Goal: Contribute content

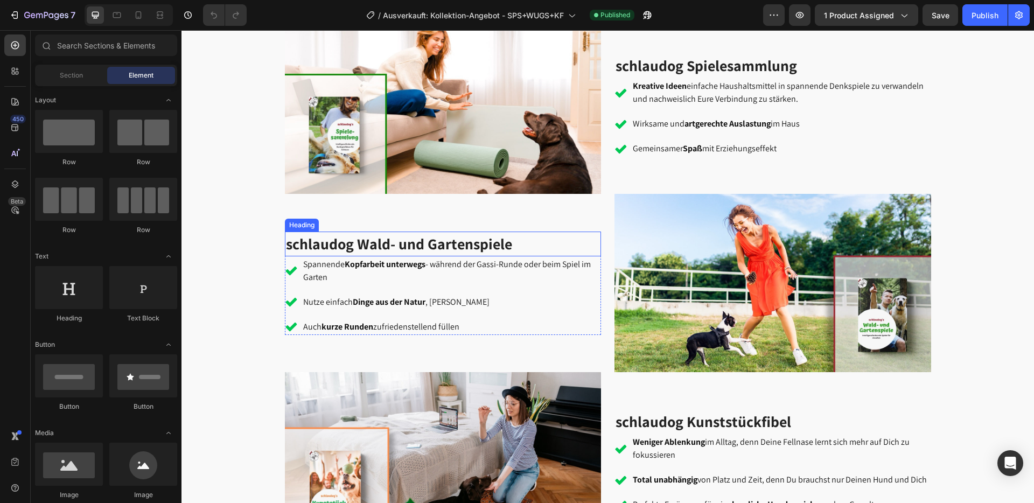
scroll to position [1445, 0]
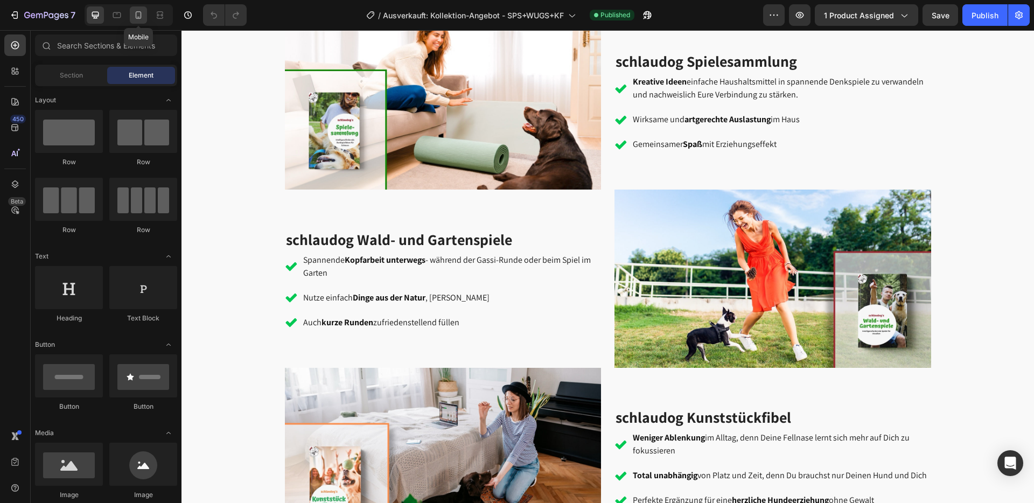
click at [136, 18] on icon at bounding box center [139, 15] width 6 height 8
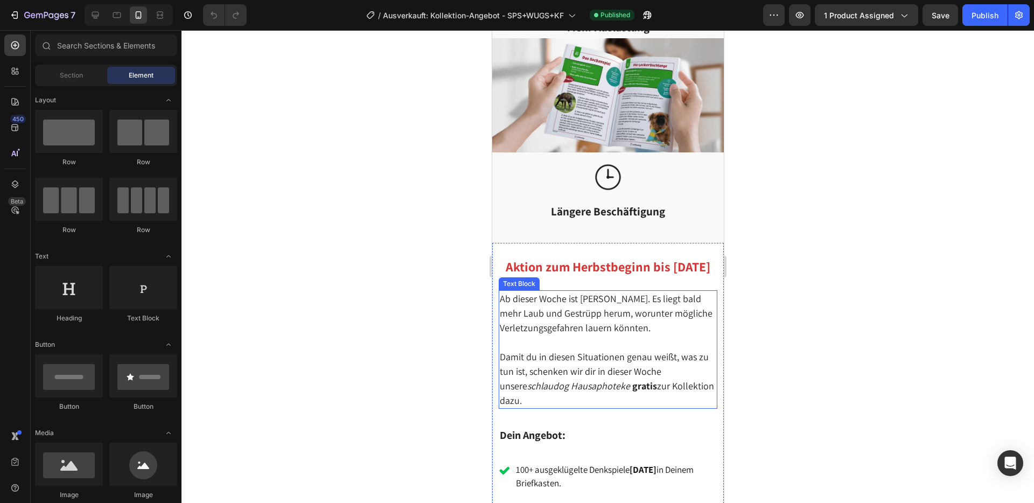
scroll to position [861, 0]
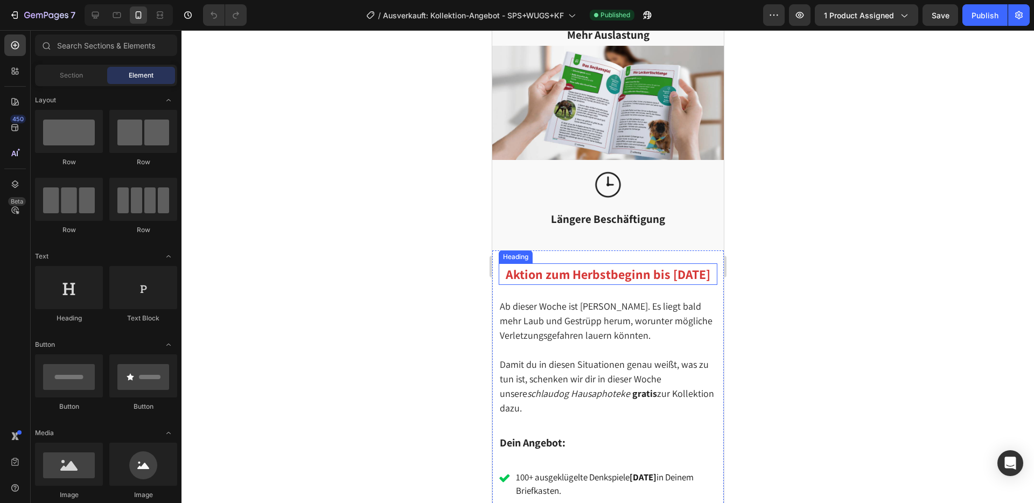
click at [603, 272] on h2 "Aktion zum Herbstbeginn bis [DATE]" at bounding box center [607, 274] width 219 height 22
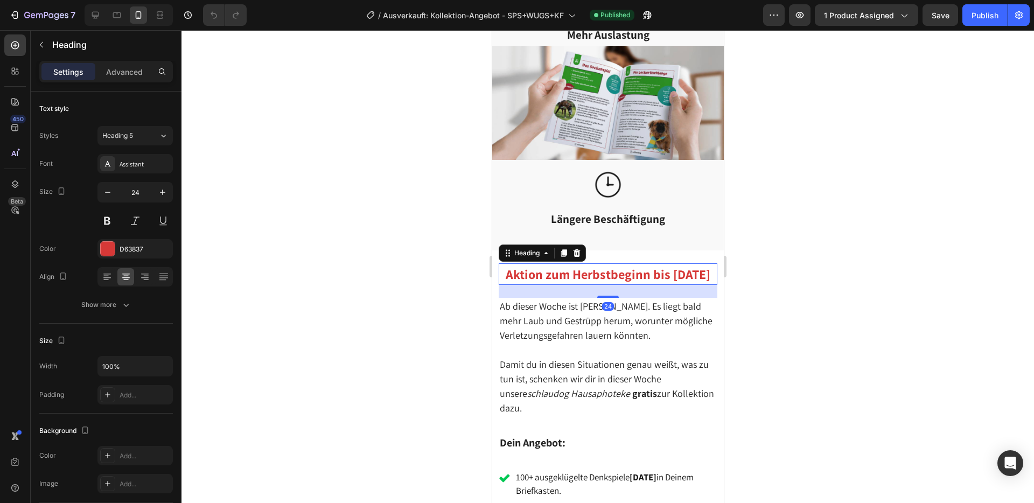
click at [603, 272] on h2 "Aktion zum Herbstbeginn bis [DATE]" at bounding box center [607, 274] width 219 height 22
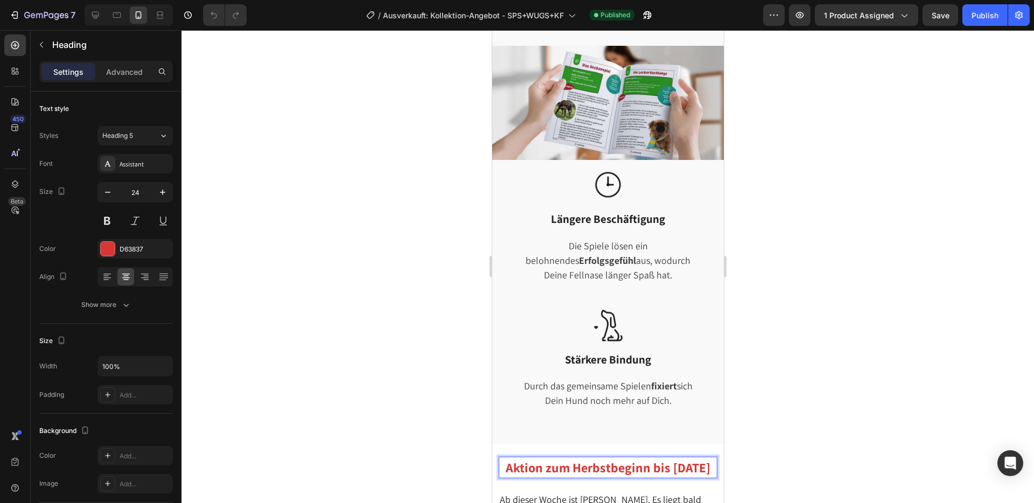
scroll to position [1051, 0]
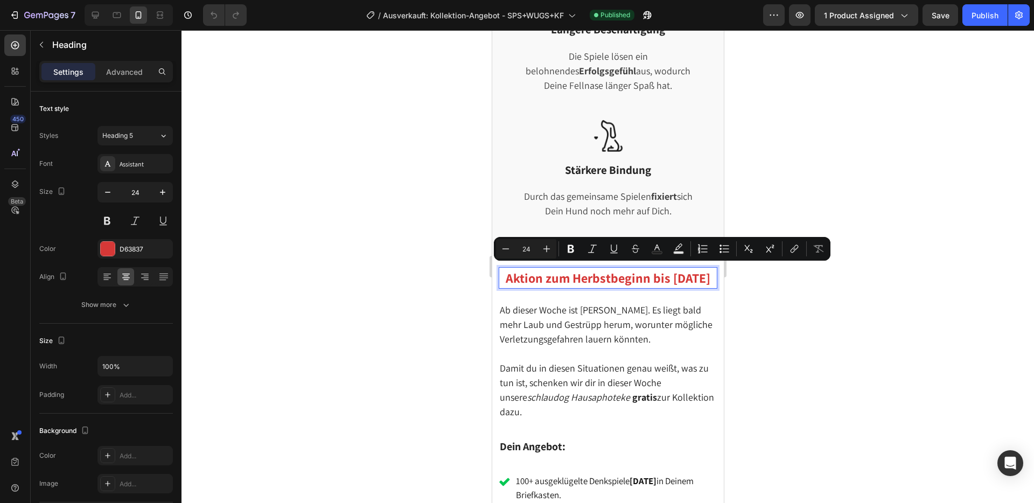
click at [550, 276] on p "Aktion zum Herbstbeginn bis [DATE]" at bounding box center [607, 277] width 217 height 19
drag, startPoint x: 687, startPoint y: 274, endPoint x: 523, endPoint y: 273, distance: 163.8
click at [523, 273] on p "Aktion zum Herbstbeginn bis [DATE]" at bounding box center [607, 277] width 217 height 19
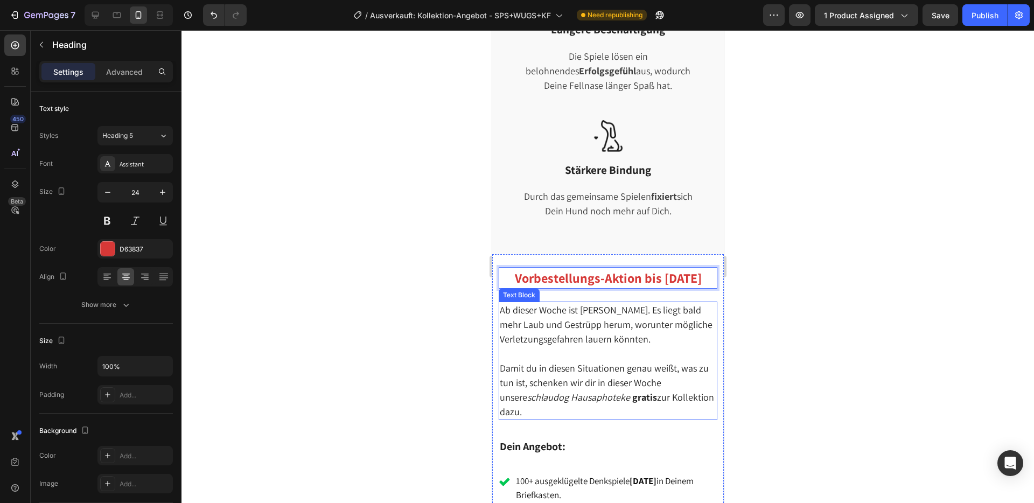
click at [576, 333] on p "Ab dieser Woche ist [PERSON_NAME]. Es liegt bald mehr Laub und Gestrüpp herum, …" at bounding box center [607, 325] width 217 height 44
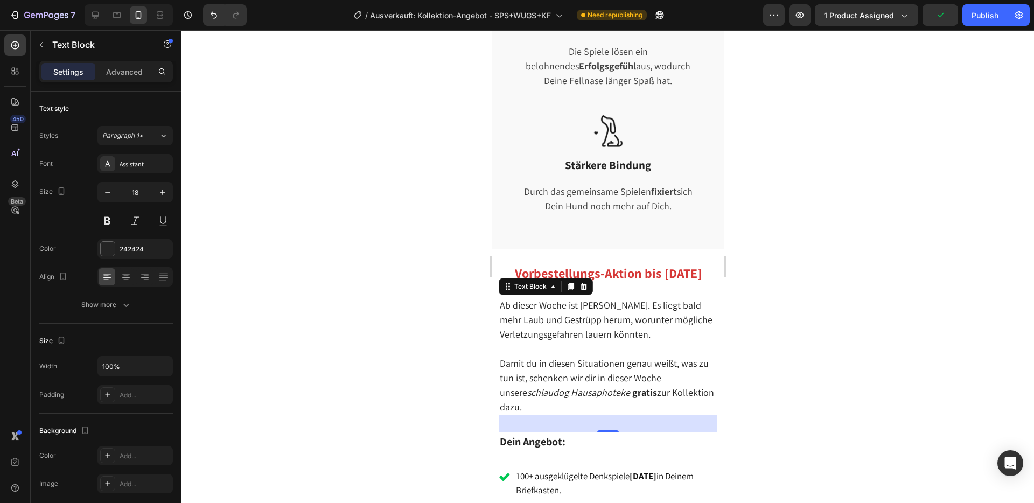
scroll to position [1094, 0]
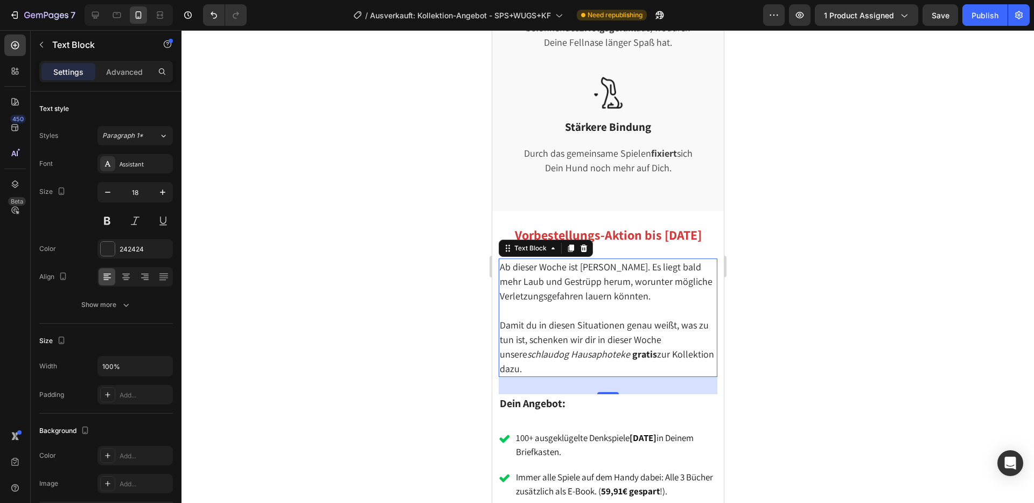
click at [645, 293] on p "Ab dieser Woche ist [PERSON_NAME]. Es liegt bald mehr Laub und Gestrüpp herum, …" at bounding box center [607, 282] width 217 height 44
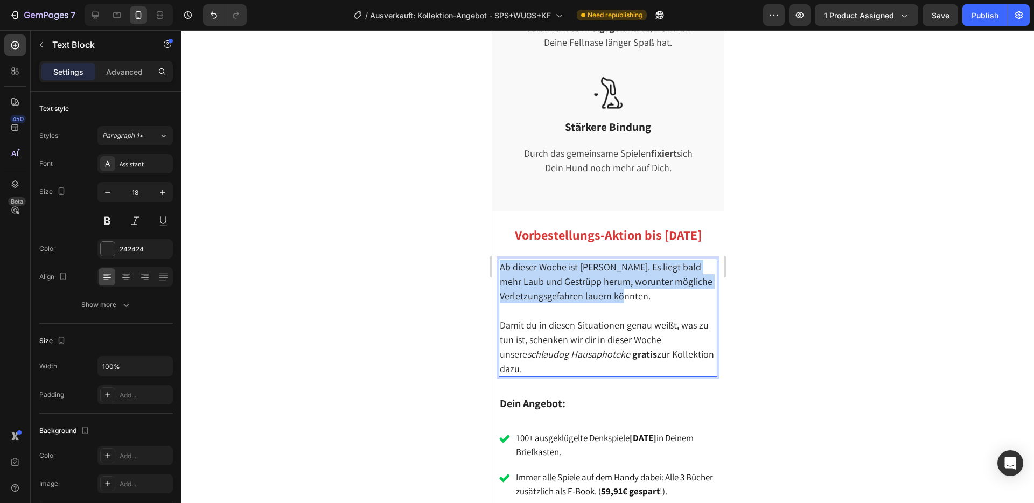
drag, startPoint x: 650, startPoint y: 297, endPoint x: 498, endPoint y: 266, distance: 155.0
click at [498, 266] on div "Ab dieser Woche ist [PERSON_NAME]. Es liegt bald mehr Laub und Gestrüpp herum, …" at bounding box center [607, 318] width 219 height 119
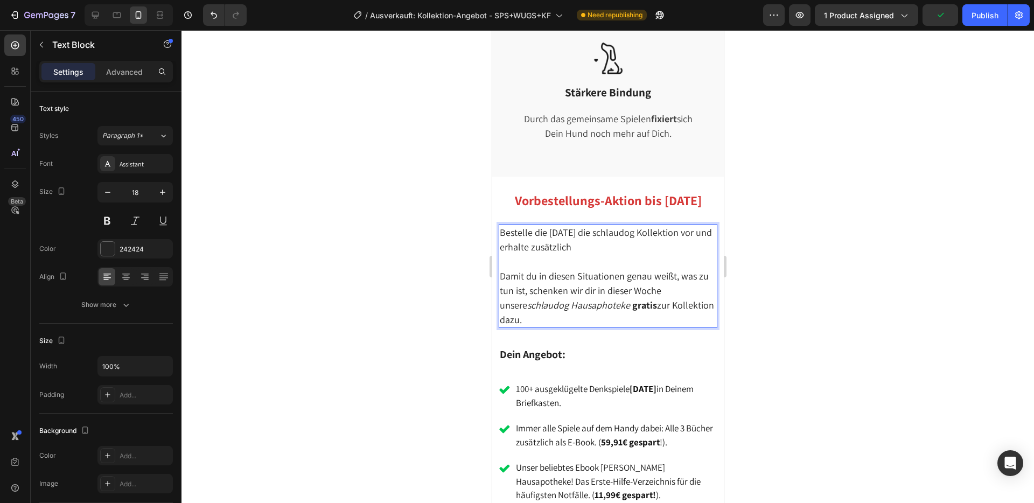
scroll to position [1151, 0]
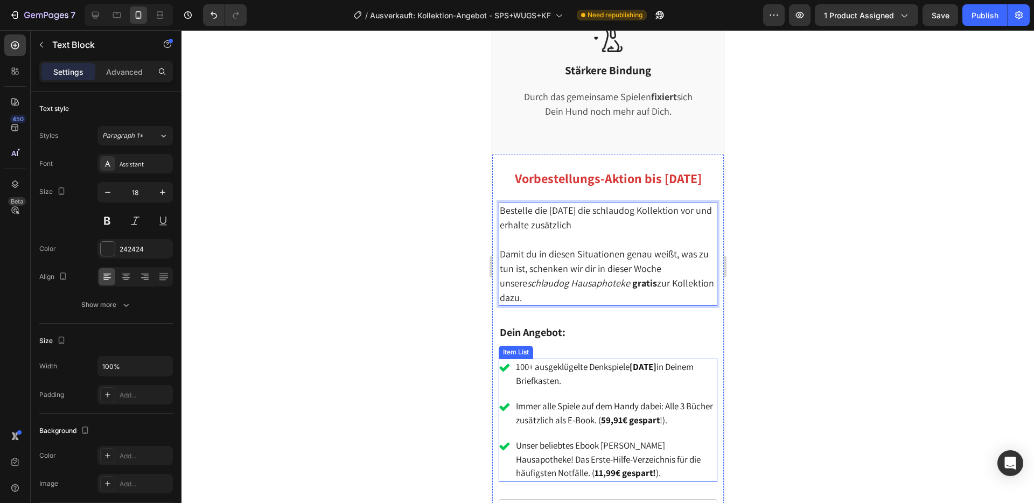
click at [656, 364] on strong "[DATE]" at bounding box center [642, 367] width 27 height 12
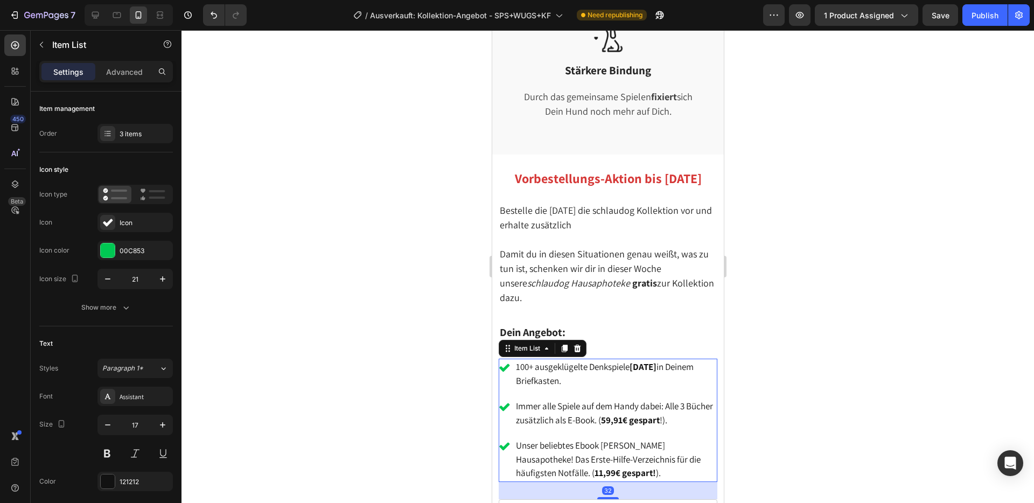
click at [656, 364] on strong "[DATE]" at bounding box center [642, 367] width 27 height 12
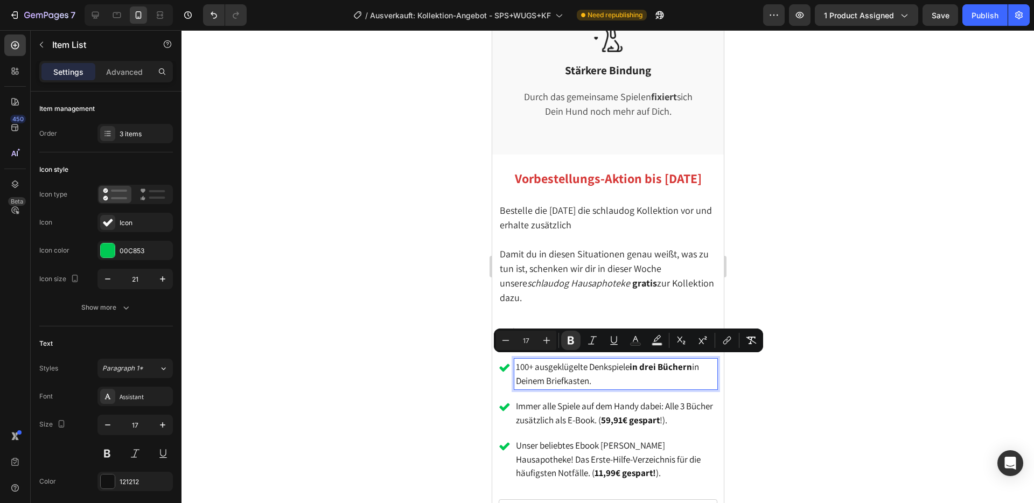
drag, startPoint x: 633, startPoint y: 362, endPoint x: 612, endPoint y: 374, distance: 24.4
click at [612, 374] on p "100+ ausgeklügelte Denkspiele in drei Büchern in Deinem Briefkasten." at bounding box center [616, 373] width 200 height 27
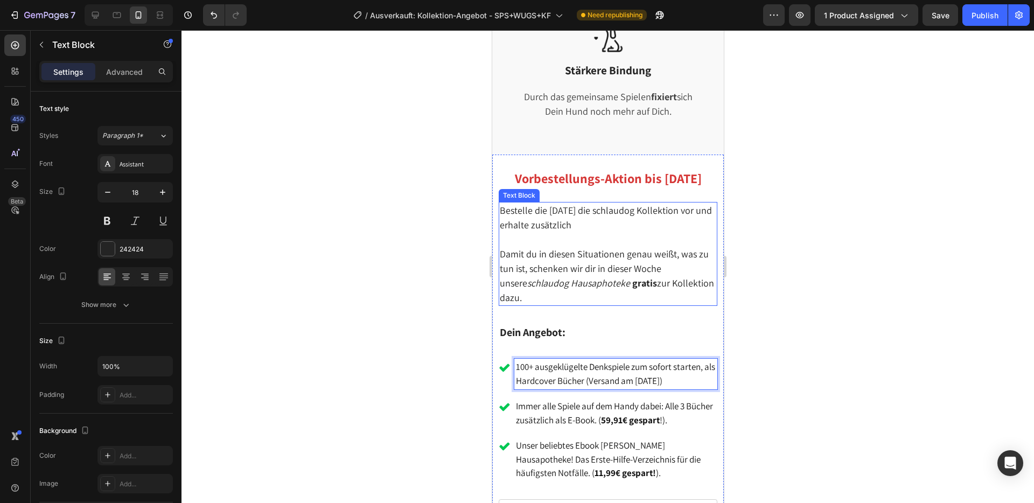
click at [591, 226] on p "Bestelle die [DATE] die schlaudog Kollektion vor und erhalte zusätzlich" at bounding box center [607, 217] width 217 height 29
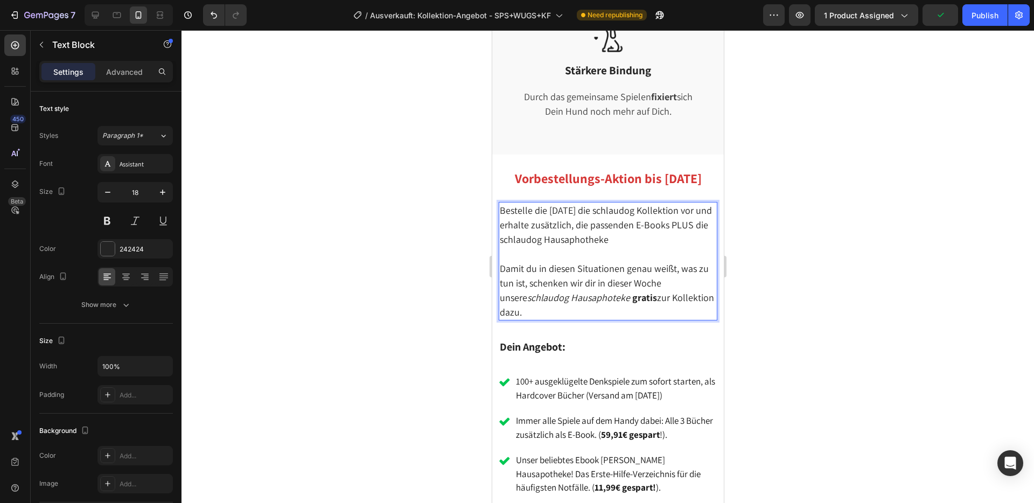
click at [677, 213] on p "Bestelle die [DATE] die schlaudog Kollektion vor und erhalte zusätzlich, die pa…" at bounding box center [607, 225] width 217 height 44
click at [678, 219] on p "Bestelle die [DATE] die schlaudog Kollektion vor und erhalte zusätzlich, die pa…" at bounding box center [607, 225] width 217 height 44
click at [674, 235] on p "Bestelle die [DATE] die schlaudog Kollektion vor und erhalte zusätzlich, die pa…" at bounding box center [607, 225] width 217 height 44
click at [695, 224] on p "Bestelle die [DATE] die schlaudog Kollektion vor und erhalte zusätzlich, die pa…" at bounding box center [607, 225] width 217 height 44
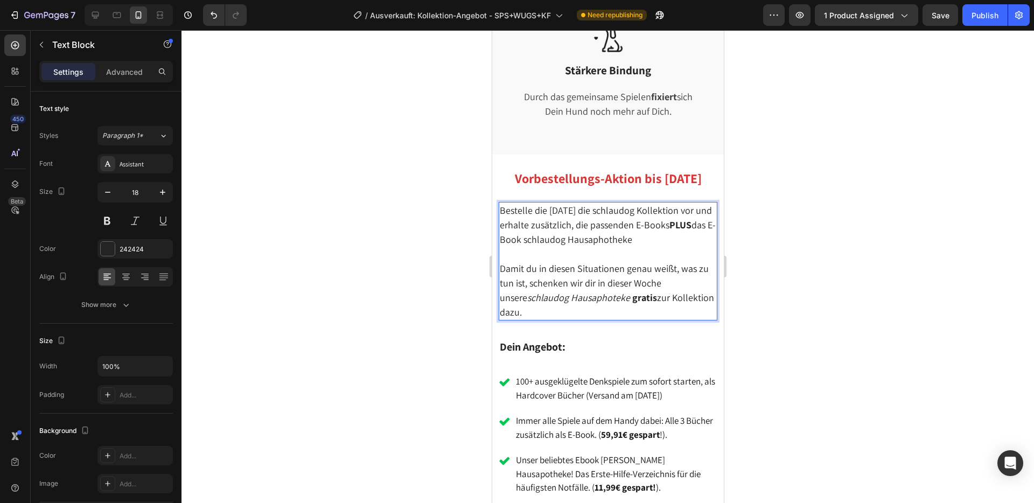
click at [648, 233] on p "Bestelle die [DATE] die schlaudog Kollektion vor und erhalte zusätzlich, die pa…" at bounding box center [607, 225] width 217 height 44
click at [639, 240] on p "Bestelle die [DATE] die schlaudog Kollektion vor und erhalte zusätzlich, die pa…" at bounding box center [607, 225] width 217 height 44
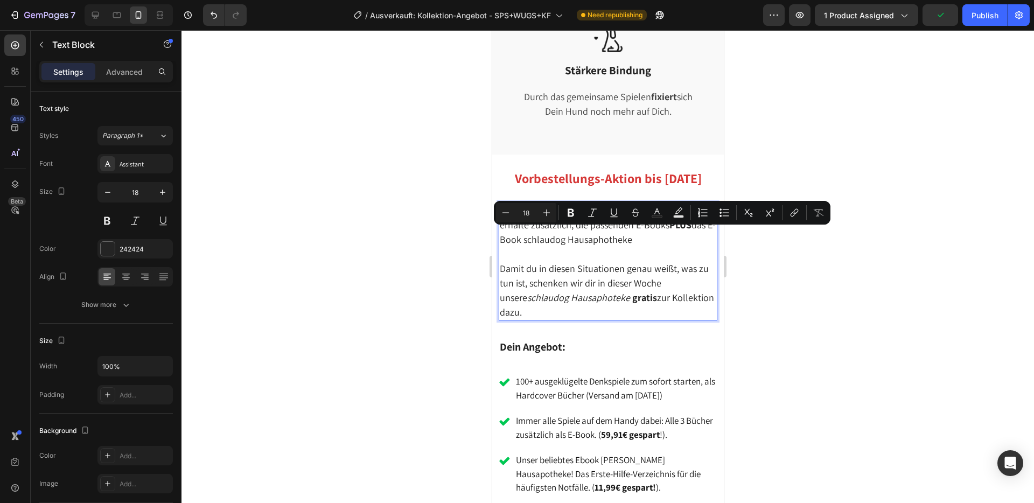
drag, startPoint x: 639, startPoint y: 239, endPoint x: 531, endPoint y: 233, distance: 108.5
click at [531, 233] on p "Bestelle die [DATE] die schlaudog Kollektion vor und erhalte zusätzlich, die pa…" at bounding box center [607, 225] width 217 height 44
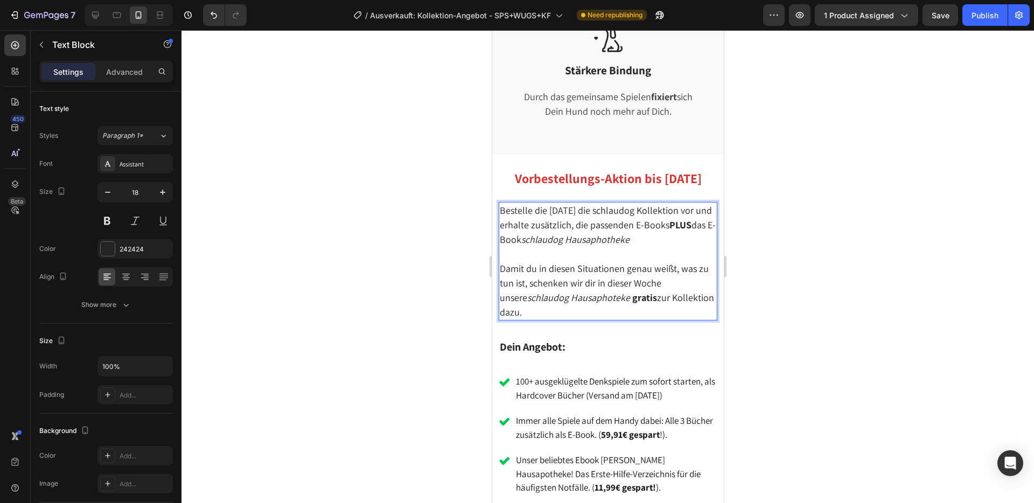
click at [654, 247] on p "Rich Text Editor. Editing area: main" at bounding box center [607, 254] width 217 height 15
drag, startPoint x: 637, startPoint y: 234, endPoint x: 681, endPoint y: 256, distance: 49.1
click at [639, 235] on p "Bestelle die [DATE] die schlaudog Kollektion vor und erhalte zusätzlich, die pa…" at bounding box center [607, 225] width 217 height 44
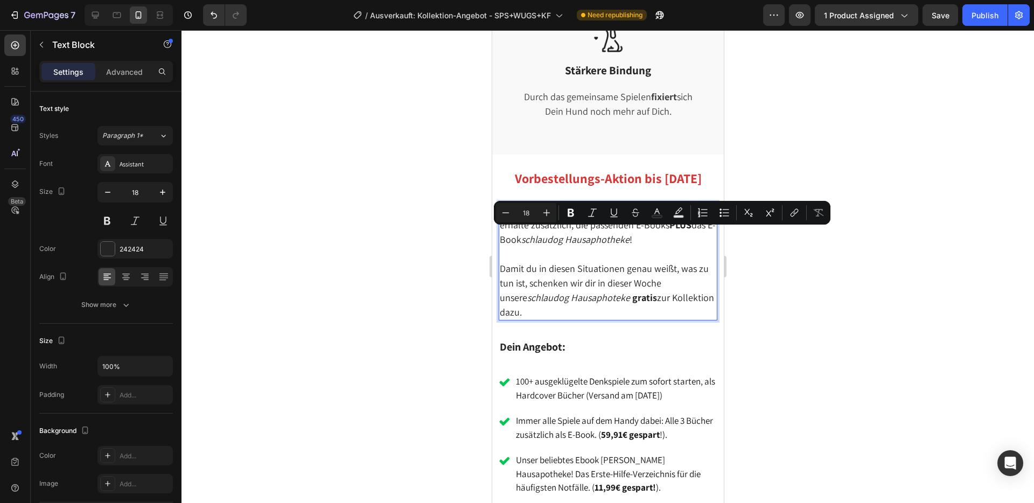
click at [693, 255] on p "Rich Text Editor. Editing area: main" at bounding box center [607, 254] width 217 height 15
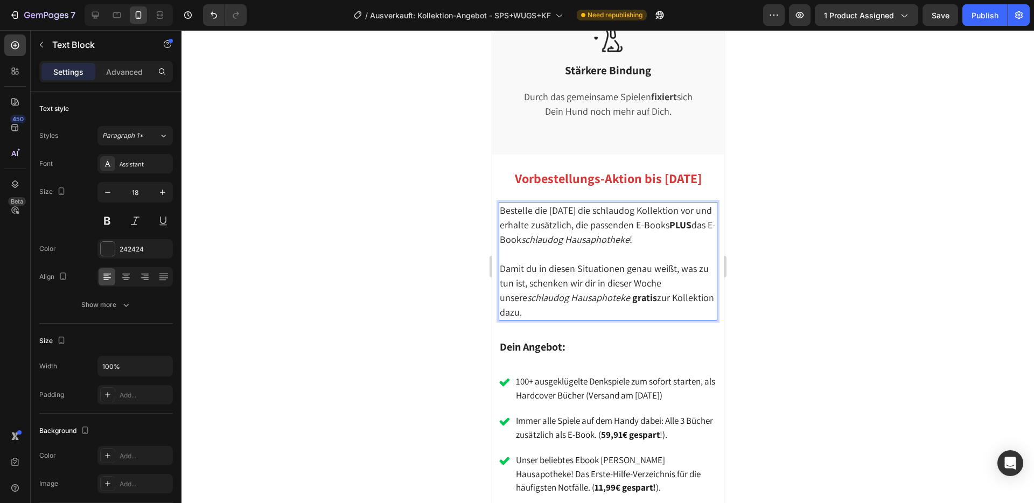
drag, startPoint x: 560, startPoint y: 310, endPoint x: 499, endPoint y: 256, distance: 80.9
click at [499, 256] on div "Bestelle die [DATE] die schlaudog Kollektion vor und erhalte zusätzlich, die pa…" at bounding box center [607, 261] width 219 height 119
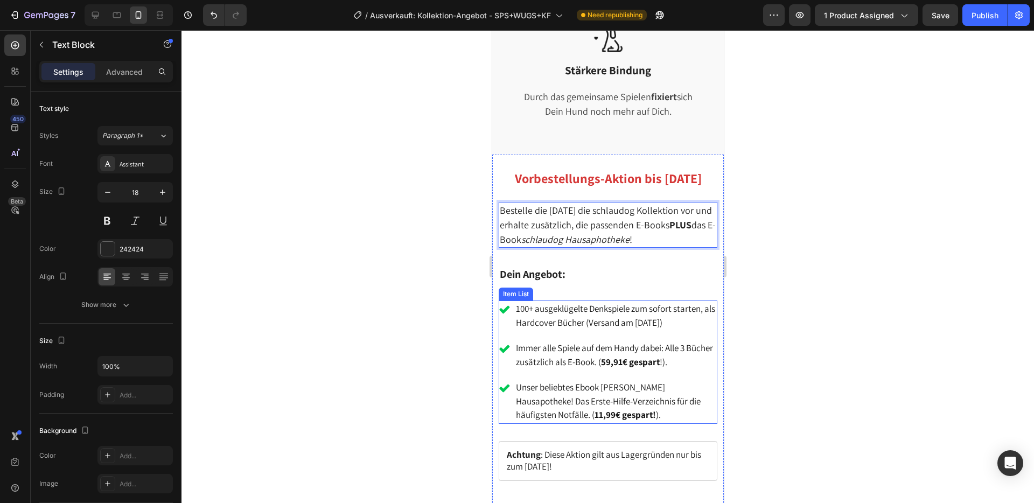
click at [616, 321] on p "100+ ausgeklügelte Denkspiele zum sofort starten, als Hardcover Bücher (Versand…" at bounding box center [616, 315] width 200 height 27
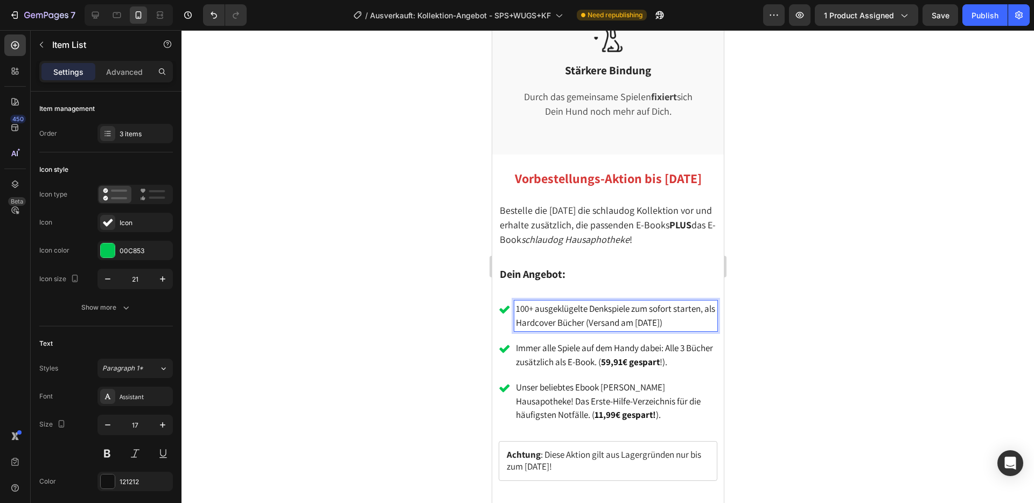
click at [625, 321] on p "100+ ausgeklügelte Denkspiele zum sofort starten, als Hardcover Bücher (Versand…" at bounding box center [616, 315] width 200 height 27
click at [631, 320] on p "100+ ausgeklügelte Denkspiele zum sofort starten, als Hardcover Bücher (Versand…" at bounding box center [616, 315] width 200 height 27
click at [647, 318] on p "100+ ausgeklügelte Denkspiele zum sofort starten, als Hardcover Bücher (Versand…" at bounding box center [616, 315] width 200 height 27
click at [677, 319] on p "100+ ausgeklügelte Denkspiele zum sofort starten, als Hardcover Bücher (Versand…" at bounding box center [616, 315] width 200 height 27
click at [634, 321] on p "100+ ausgeklügelte Denkspiele zum sofort starten, als Hardcover Bücher (Versand…" at bounding box center [616, 315] width 200 height 27
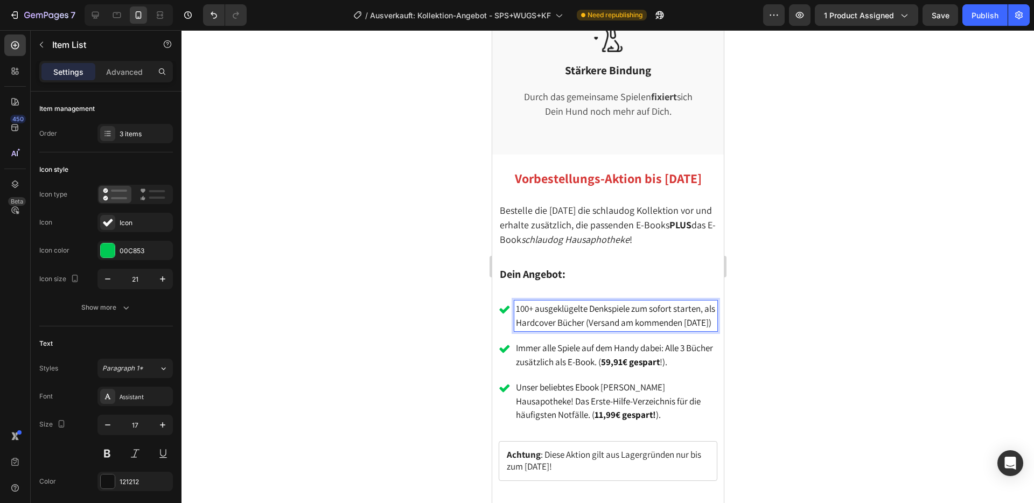
click at [652, 330] on p "100+ ausgeklügelte Denkspiele zum sofort starten, als Hardcover Bücher (Versand…" at bounding box center [616, 315] width 200 height 27
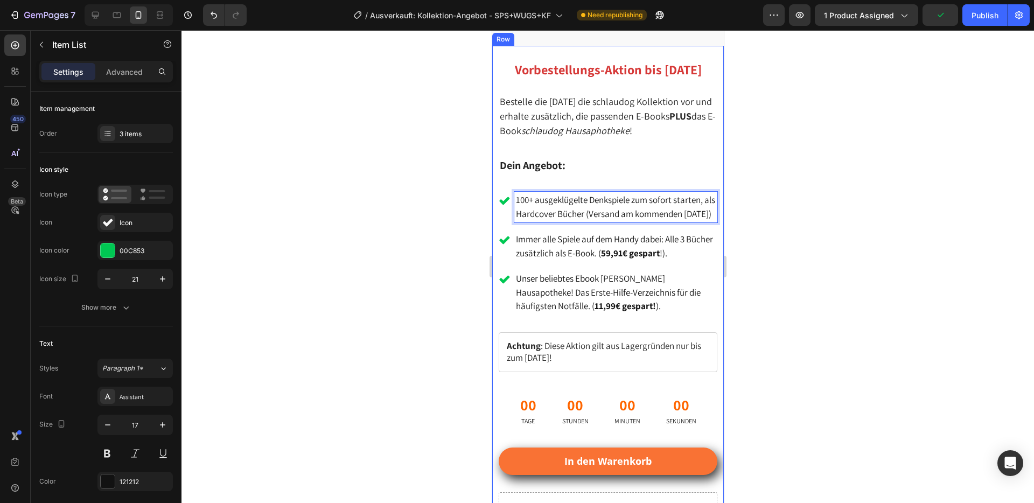
scroll to position [1321, 0]
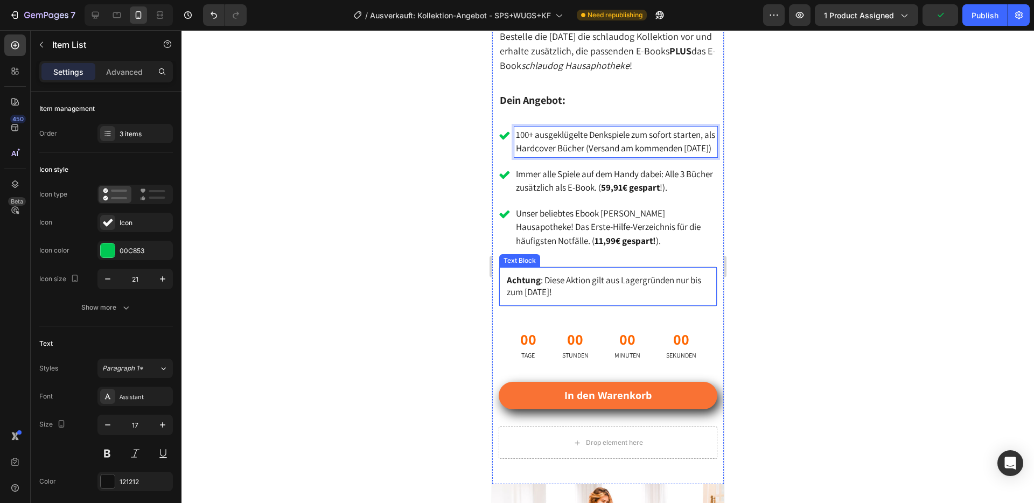
click at [551, 298] on span "Achtung : Diese Aktion gilt aus Lagergründen nur bis zum [DATE]!" at bounding box center [603, 286] width 194 height 24
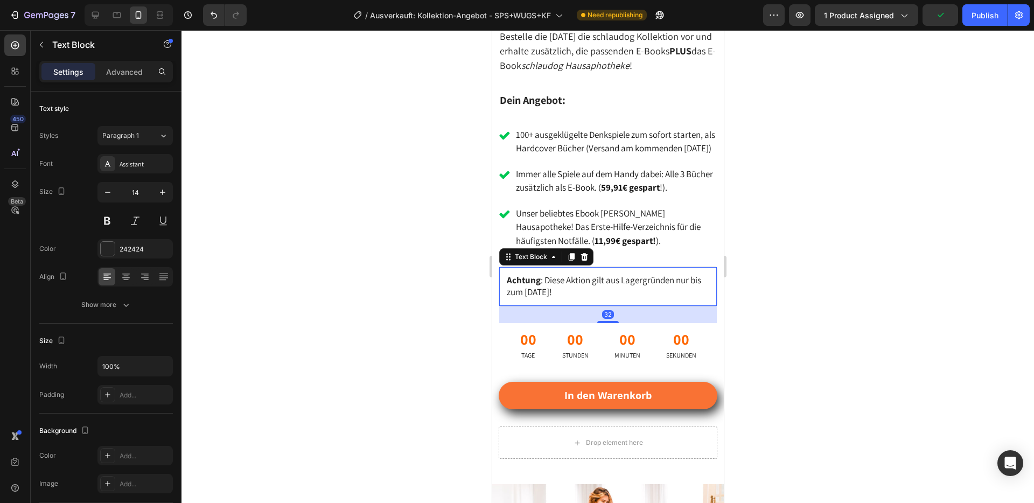
click at [543, 298] on span "Achtung : Diese Aktion gilt aus Lagergründen nur bis zum [DATE]!" at bounding box center [603, 286] width 194 height 24
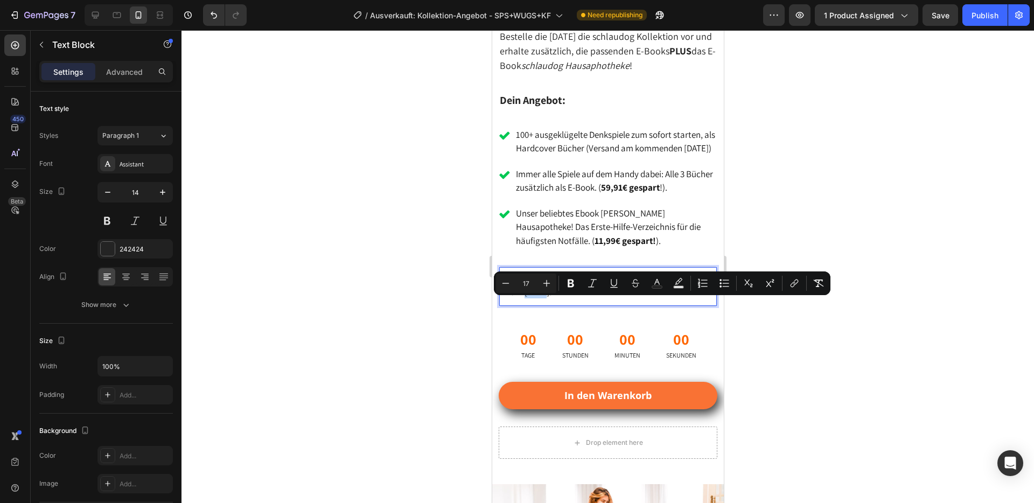
drag, startPoint x: 558, startPoint y: 308, endPoint x: 538, endPoint y: 308, distance: 19.4
click at [538, 298] on span "Achtung : Diese Aktion gilt aus Lagergründen nur bis zum [DATE]!" at bounding box center [603, 286] width 194 height 24
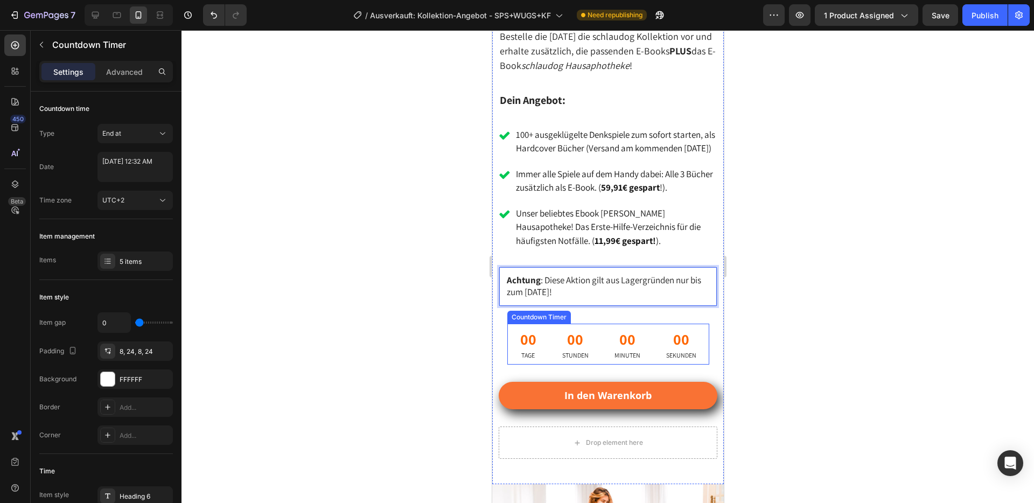
click at [569, 351] on div "00" at bounding box center [575, 339] width 26 height 23
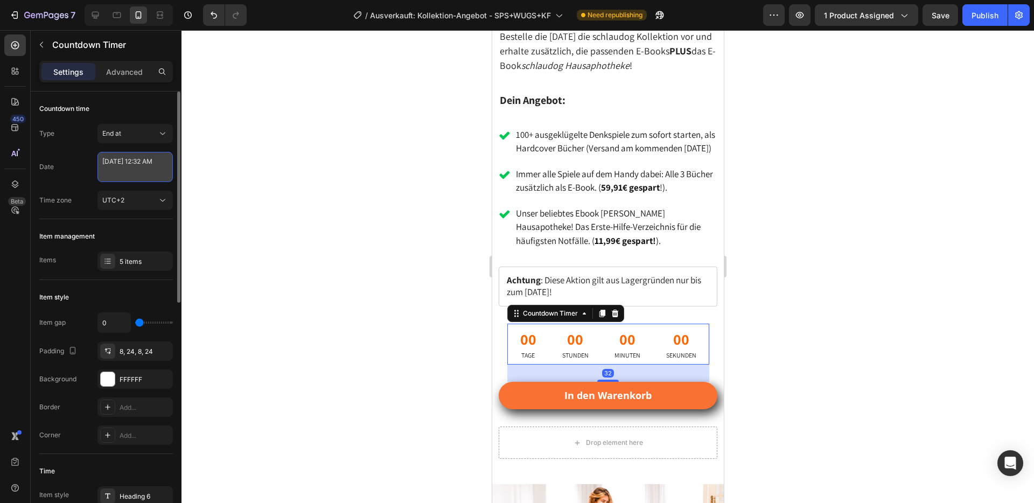
click at [133, 174] on textarea "[DATE] 12:32 AM" at bounding box center [135, 167] width 75 height 30
select select "32"
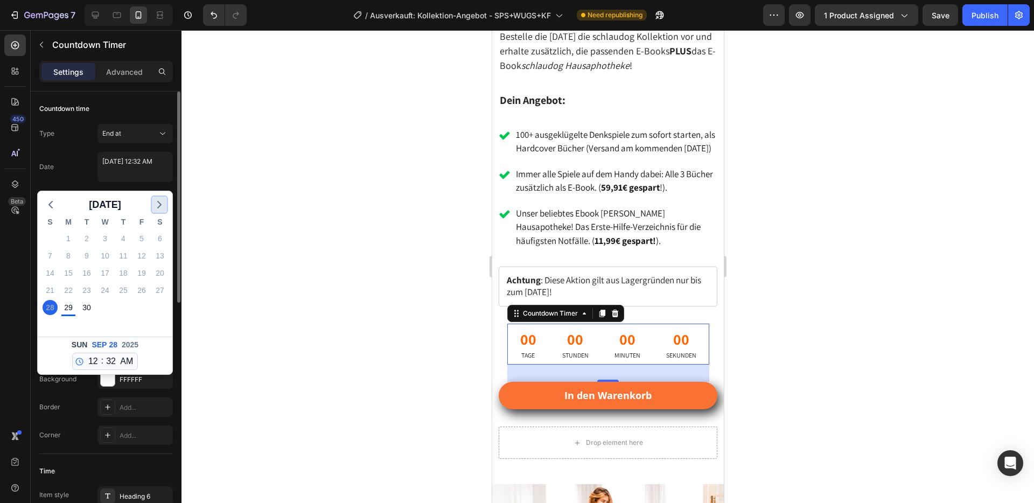
click at [163, 200] on icon "button" at bounding box center [159, 204] width 13 height 13
click at [121, 244] on div "2" at bounding box center [123, 238] width 15 height 15
type textarea "[DATE] 12:32 AM"
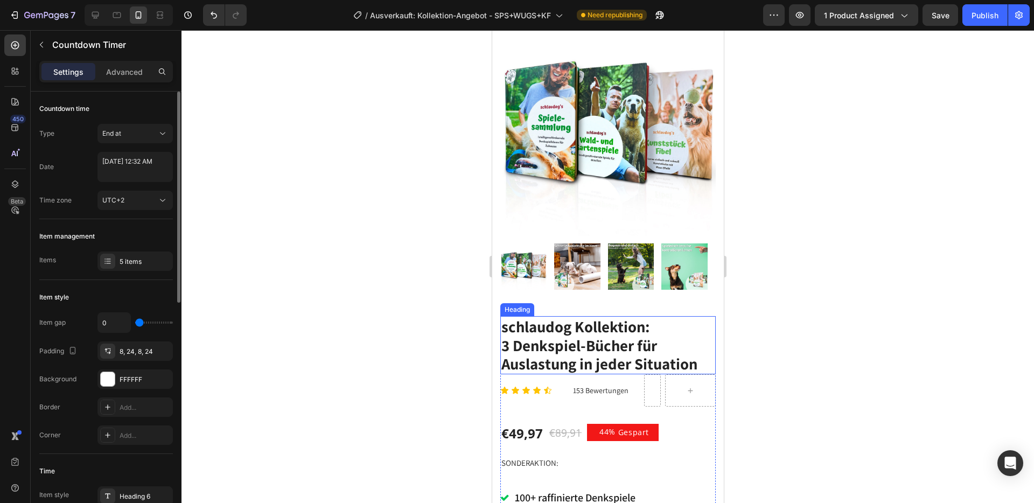
scroll to position [0, 0]
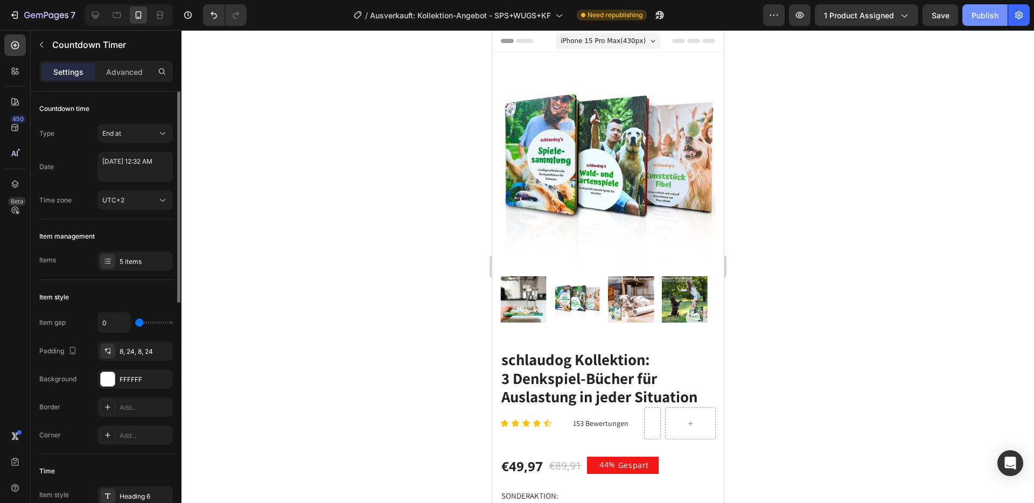
click at [977, 16] on div "Publish" at bounding box center [985, 15] width 27 height 11
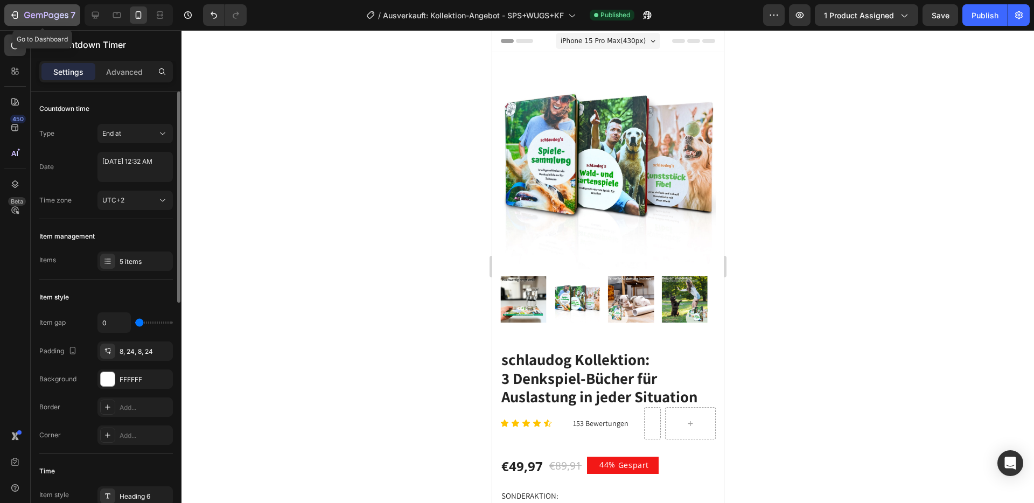
click at [58, 10] on div "7" at bounding box center [49, 15] width 51 height 13
